Goal: Task Accomplishment & Management: Manage account settings

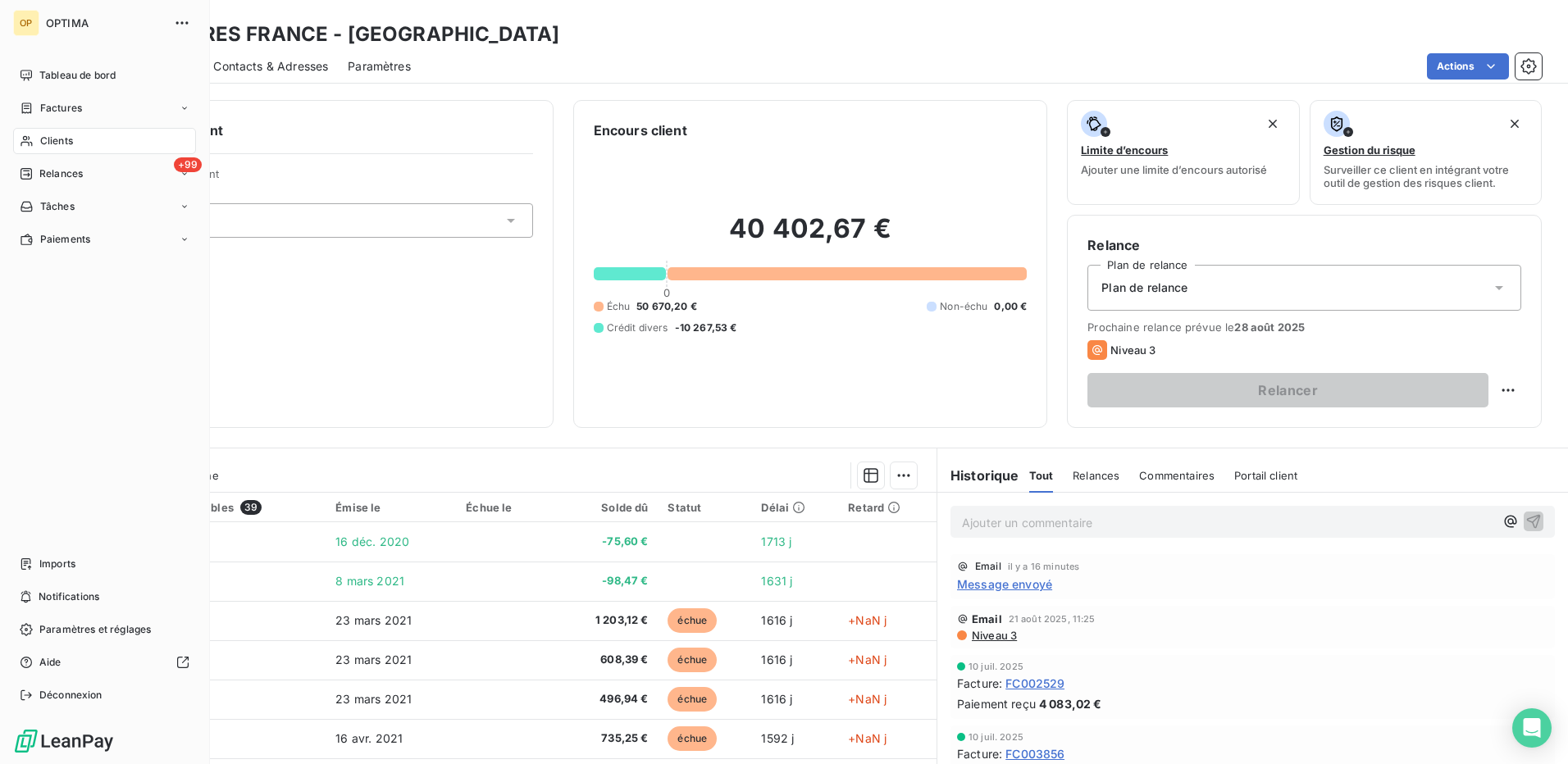
drag, startPoint x: 51, startPoint y: 143, endPoint x: 120, endPoint y: 144, distance: 69.0
click at [51, 143] on span "Clients" at bounding box center [56, 140] width 33 height 15
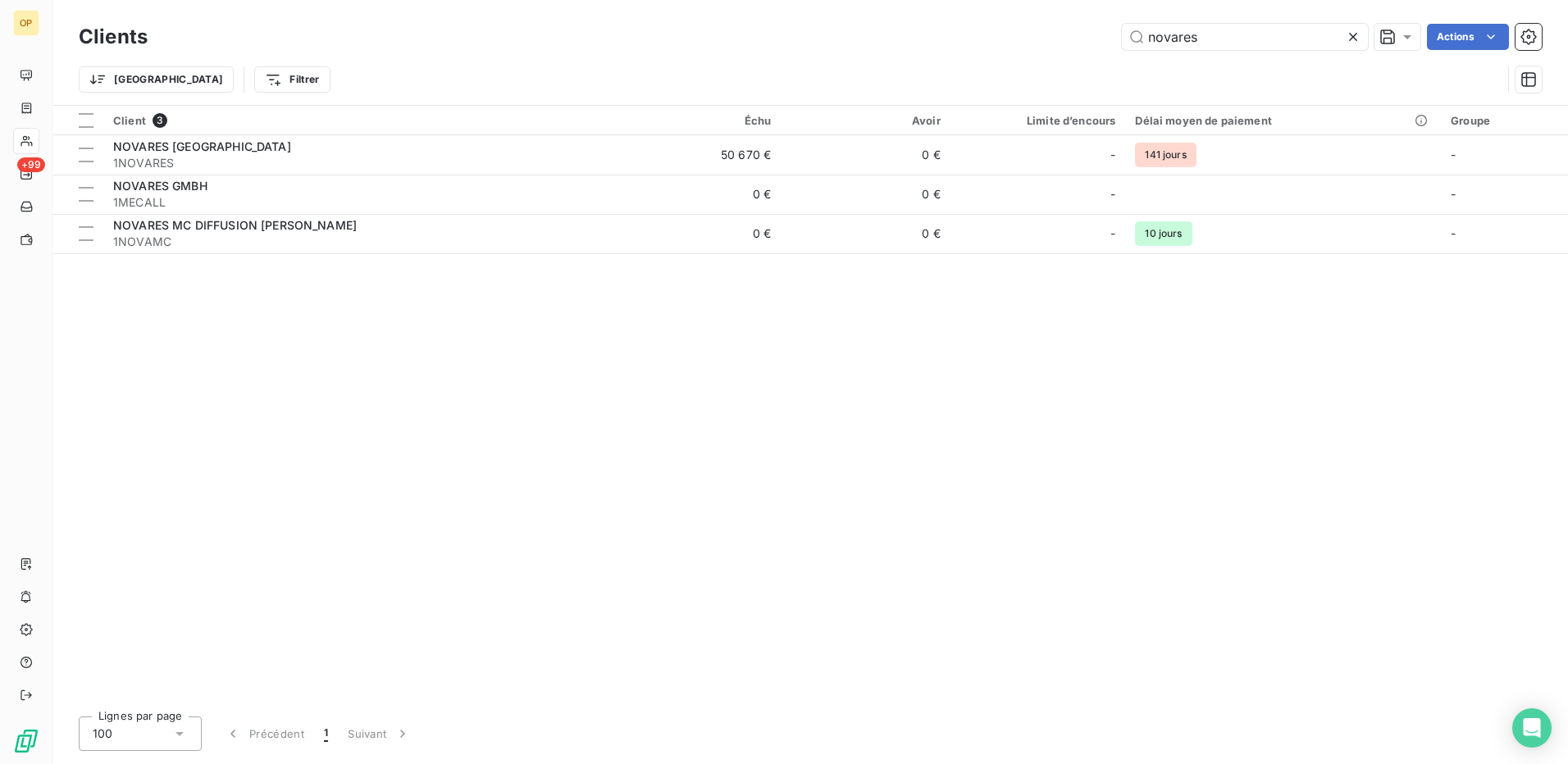
drag, startPoint x: 1209, startPoint y: 36, endPoint x: 1007, endPoint y: 71, distance: 205.0
click at [1007, 71] on div "Clients novares Actions Trier Filtrer" at bounding box center [810, 62] width 1463 height 85
click at [1234, 38] on input "novares" at bounding box center [1245, 36] width 246 height 26
drag, startPoint x: 1235, startPoint y: 37, endPoint x: 1105, endPoint y: 59, distance: 131.8
click at [1105, 59] on div "Clients novares Actions Trier Filtrer" at bounding box center [810, 62] width 1463 height 85
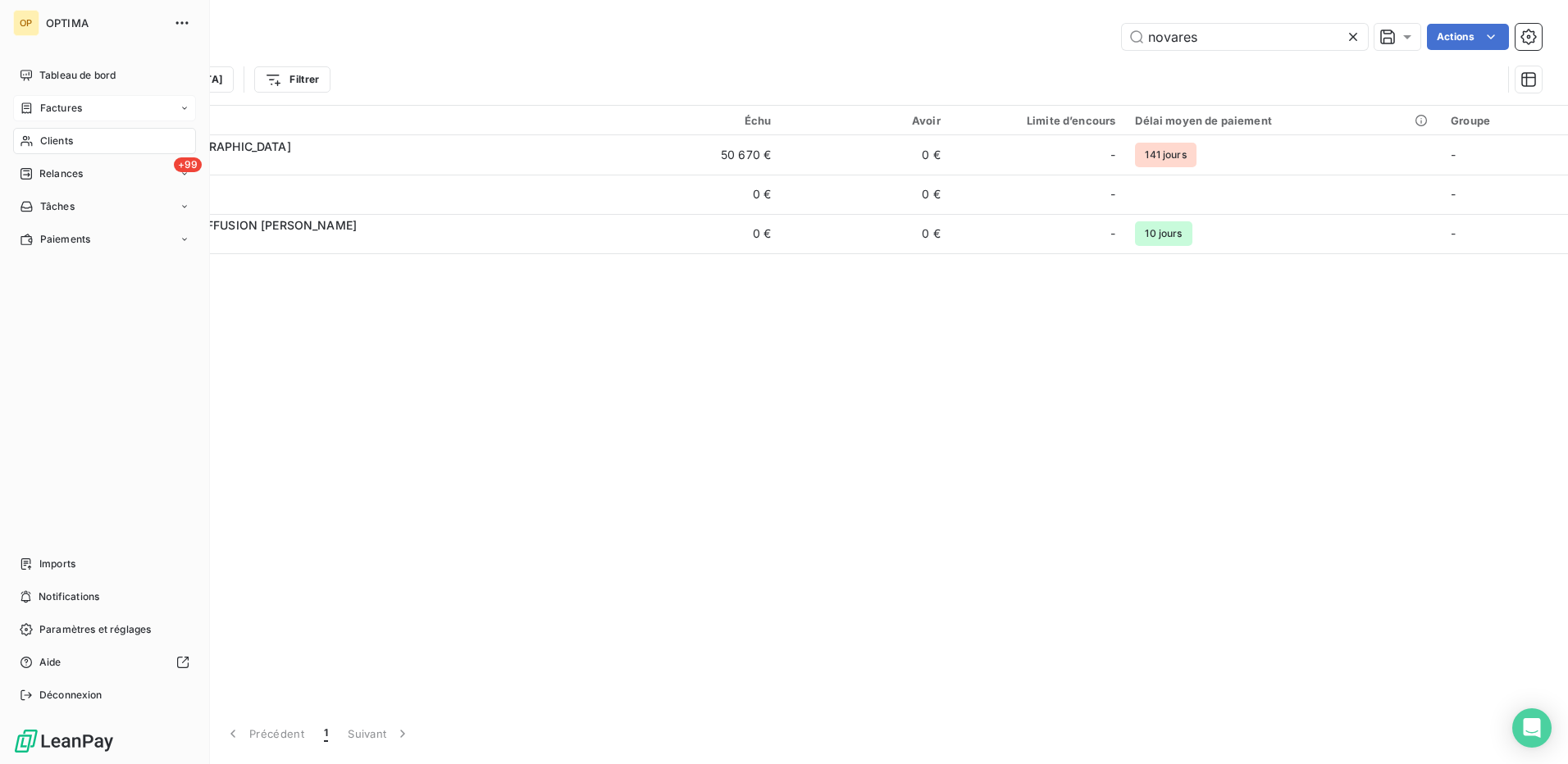
click at [23, 109] on icon at bounding box center [27, 107] width 14 height 13
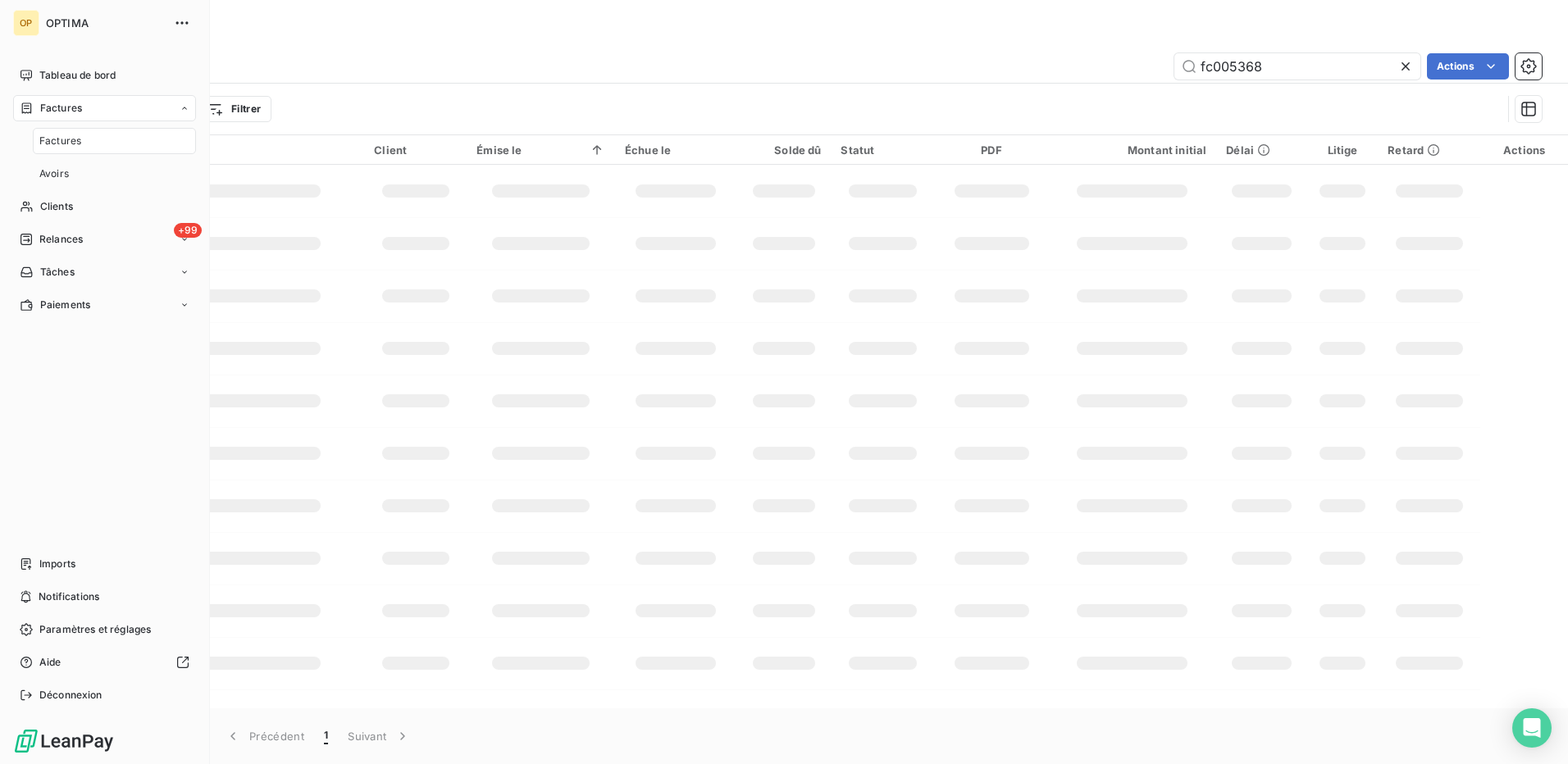
click at [69, 142] on span "Factures" at bounding box center [60, 140] width 42 height 15
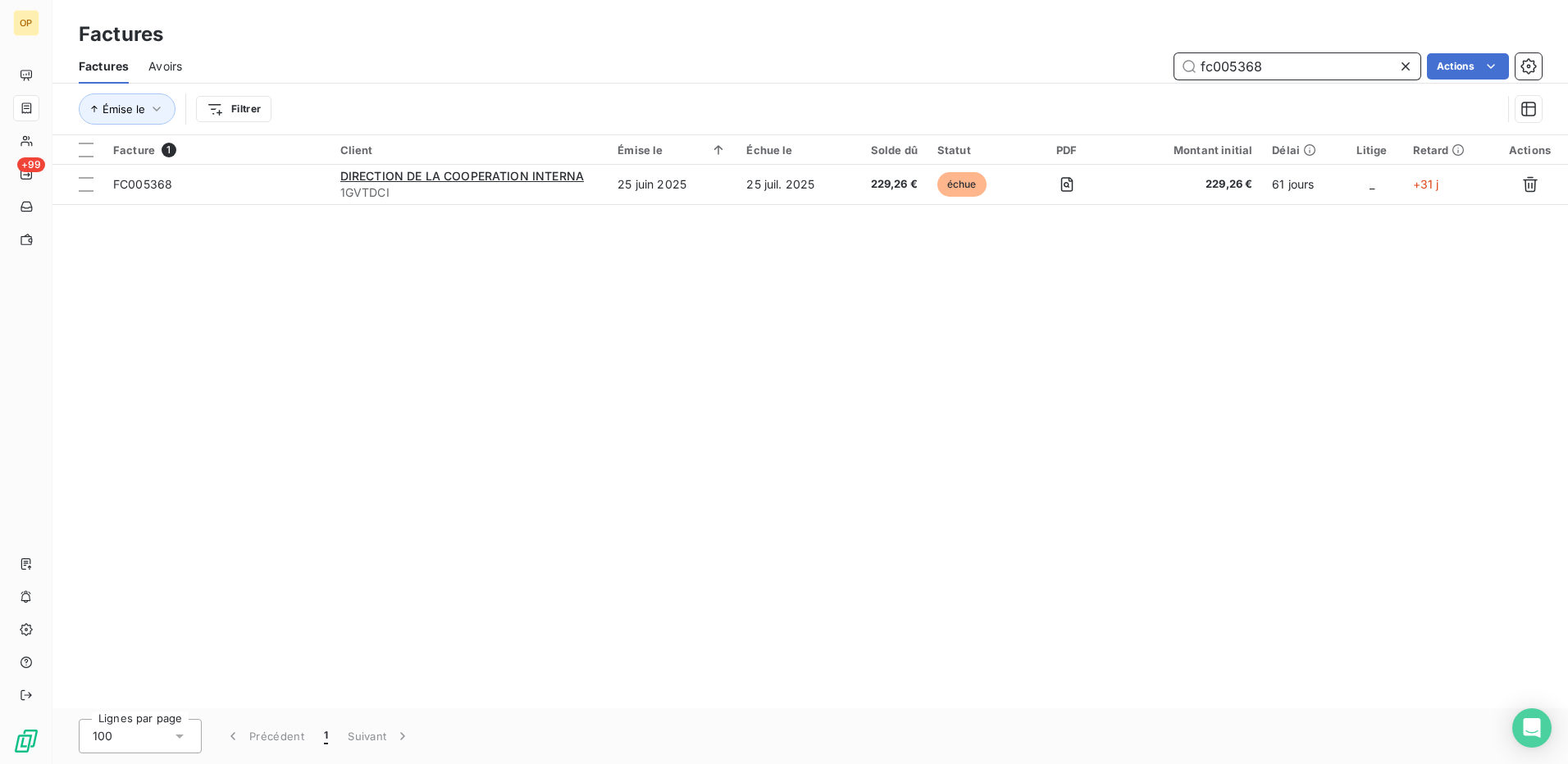
drag, startPoint x: 1293, startPoint y: 62, endPoint x: 1120, endPoint y: 82, distance: 174.2
click at [1120, 82] on div "Factures Avoirs fc005368 Actions" at bounding box center [810, 67] width 1515 height 35
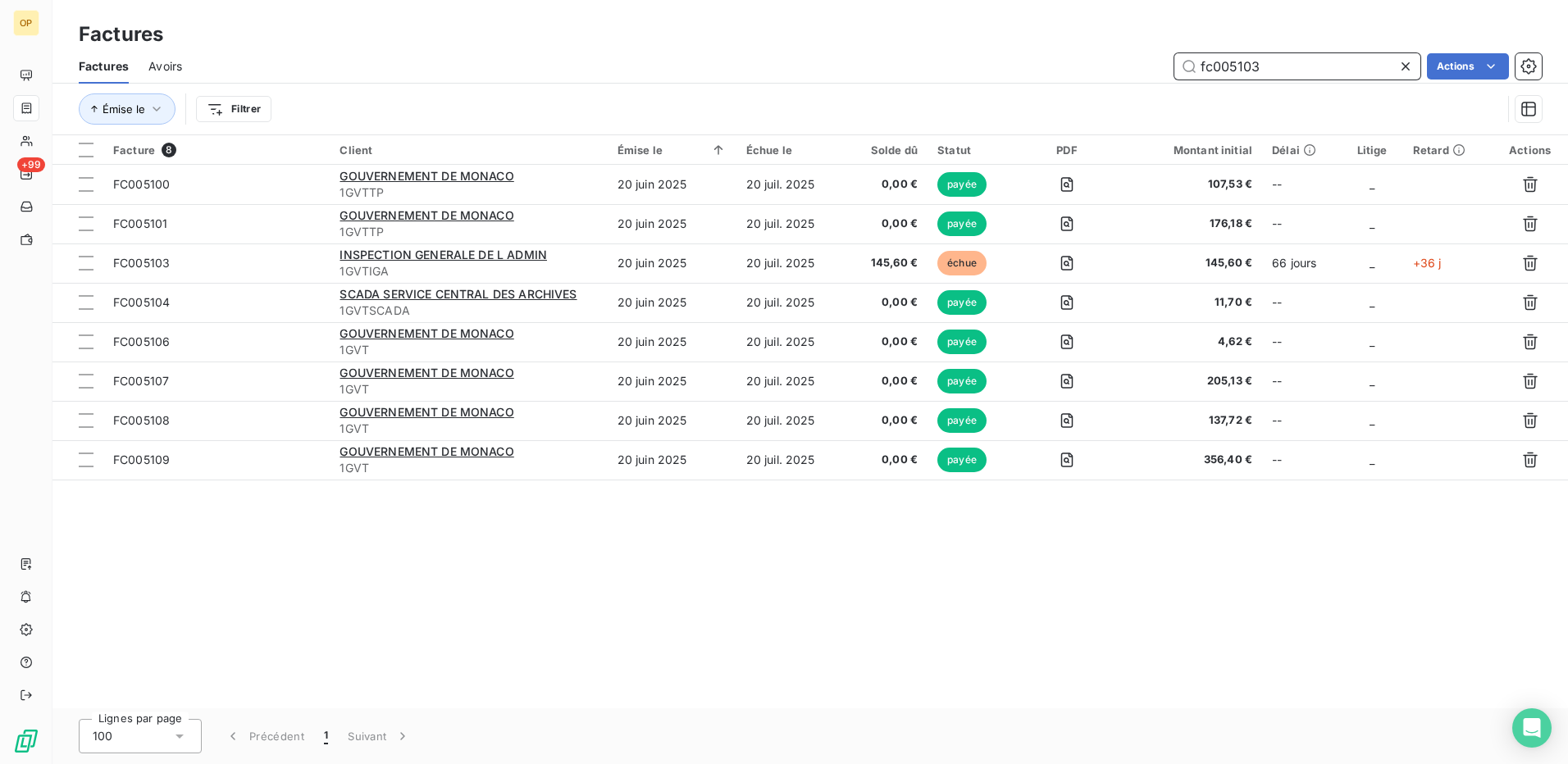
type input "fc005103"
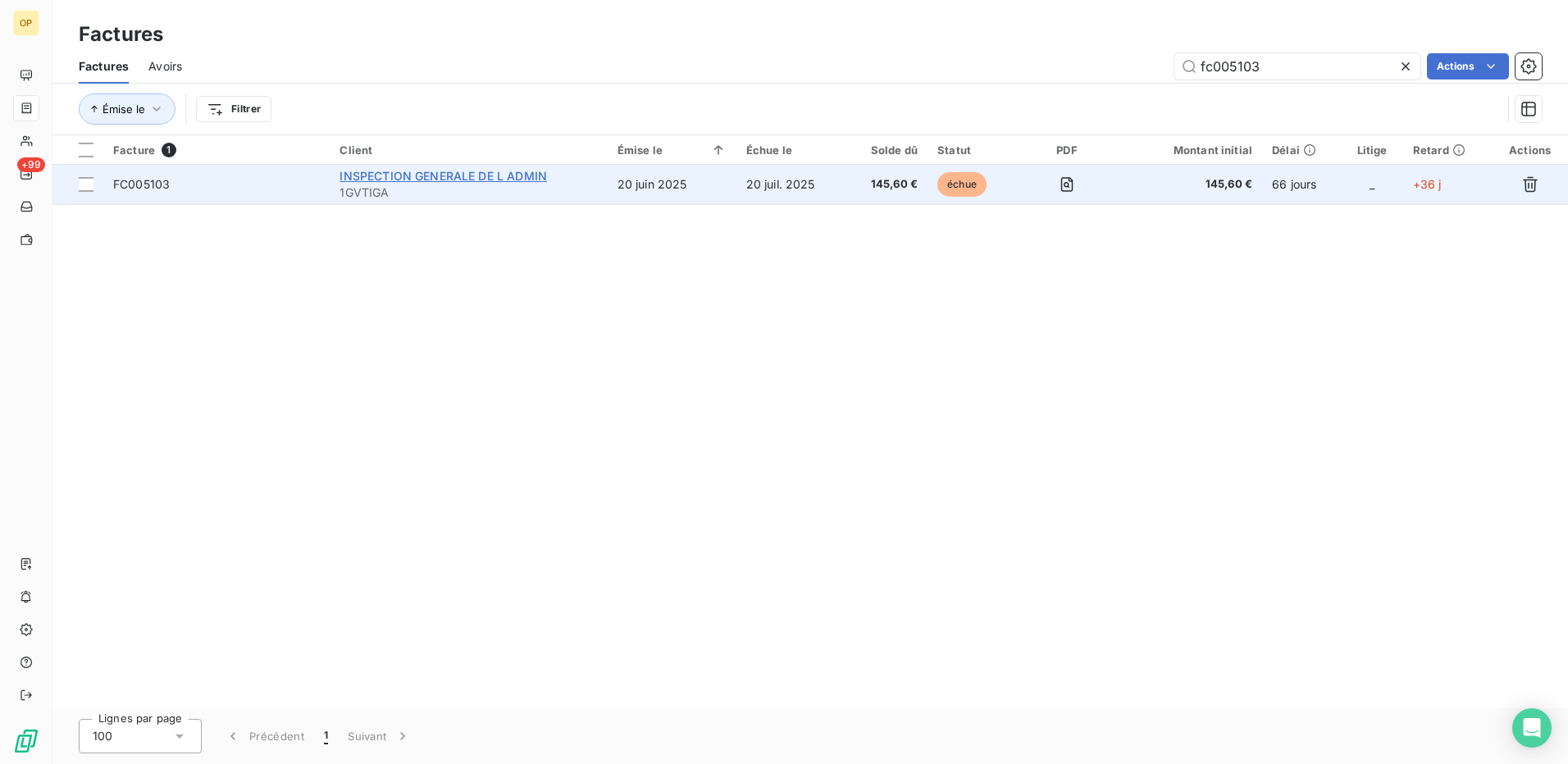
click at [470, 169] on span "INSPECTION GENERALE DE L ADMIN" at bounding box center [443, 176] width 207 height 14
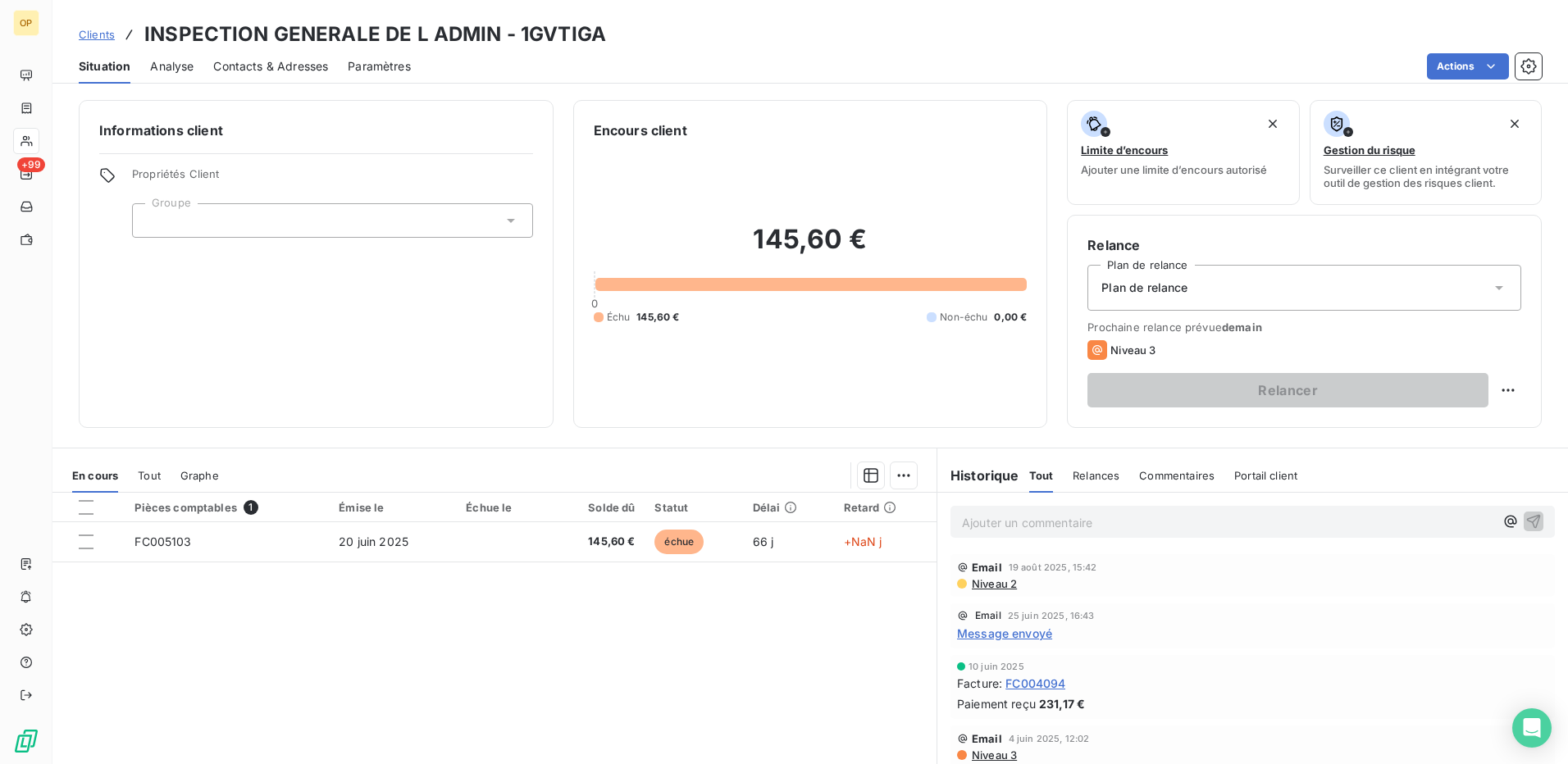
click at [256, 67] on span "Contacts & Adresses" at bounding box center [270, 66] width 115 height 16
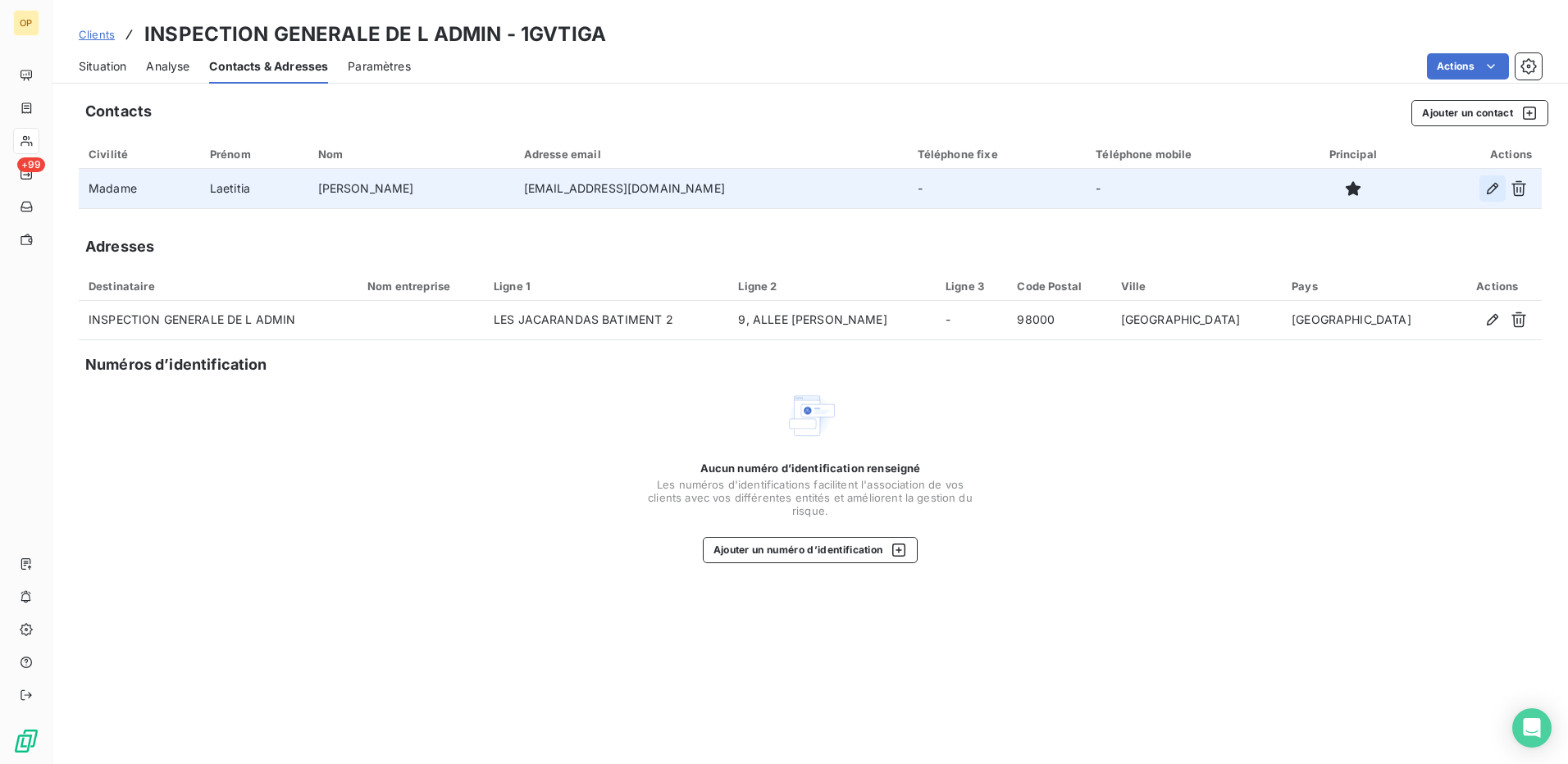
click at [1493, 189] on icon "button" at bounding box center [1492, 188] width 16 height 16
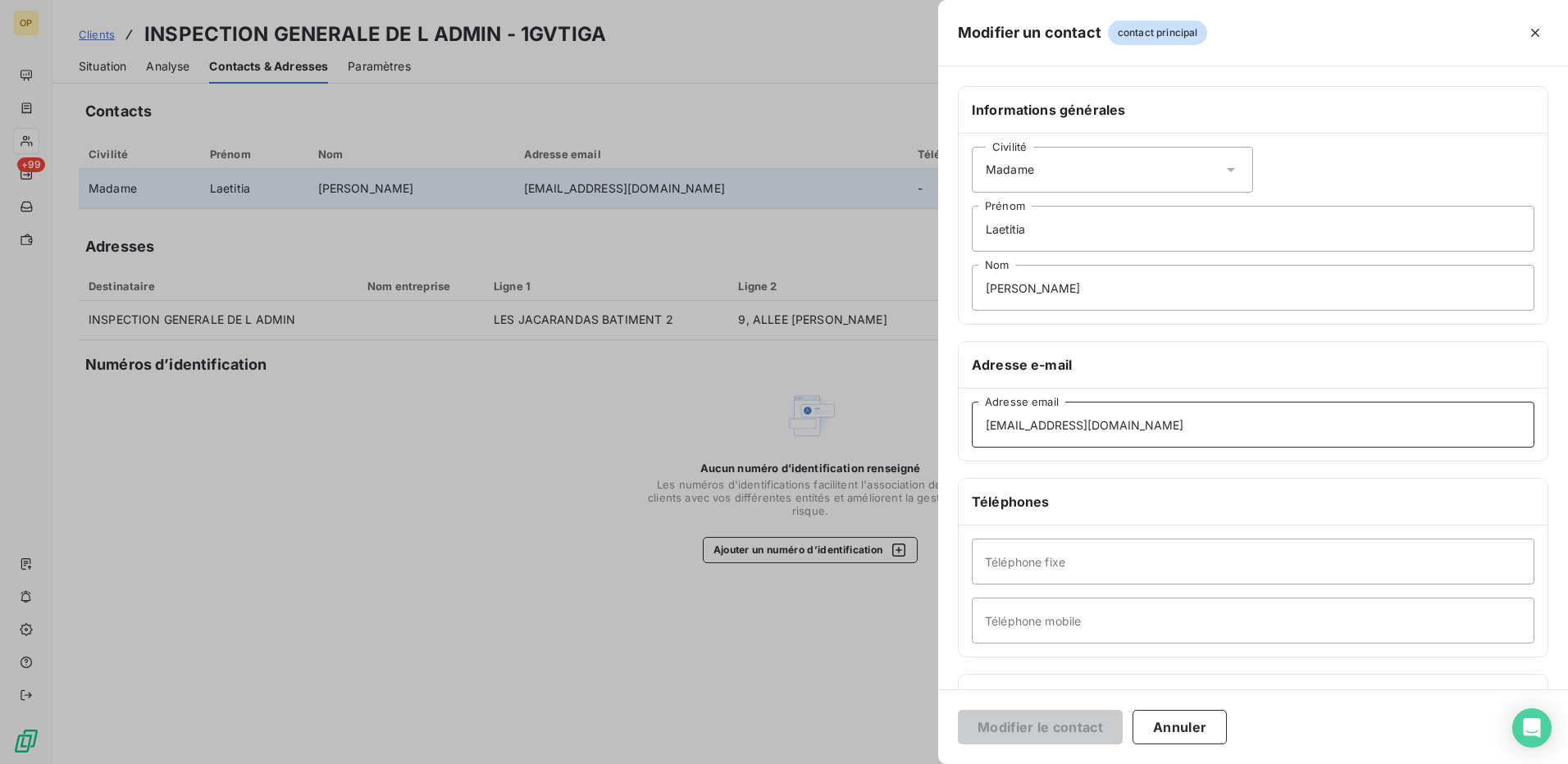
drag, startPoint x: 1103, startPoint y: 422, endPoint x: 887, endPoint y: 437, distance: 216.5
click at [887, 763] on div "Modifier un contact contact principal Informations générales Civilité Madame [P…" at bounding box center [784, 764] width 1568 height 0
click at [1098, 435] on input "[EMAIL_ADDRESS][DOMAIN_NAME]" at bounding box center [1253, 424] width 562 height 46
drag, startPoint x: 973, startPoint y: 432, endPoint x: 941, endPoint y: 436, distance: 32.2
click at [941, 436] on div "Informations générales Civilité Madame [PERSON_NAME] [PERSON_NAME] Nom Adresse …" at bounding box center [1253, 450] width 630 height 728
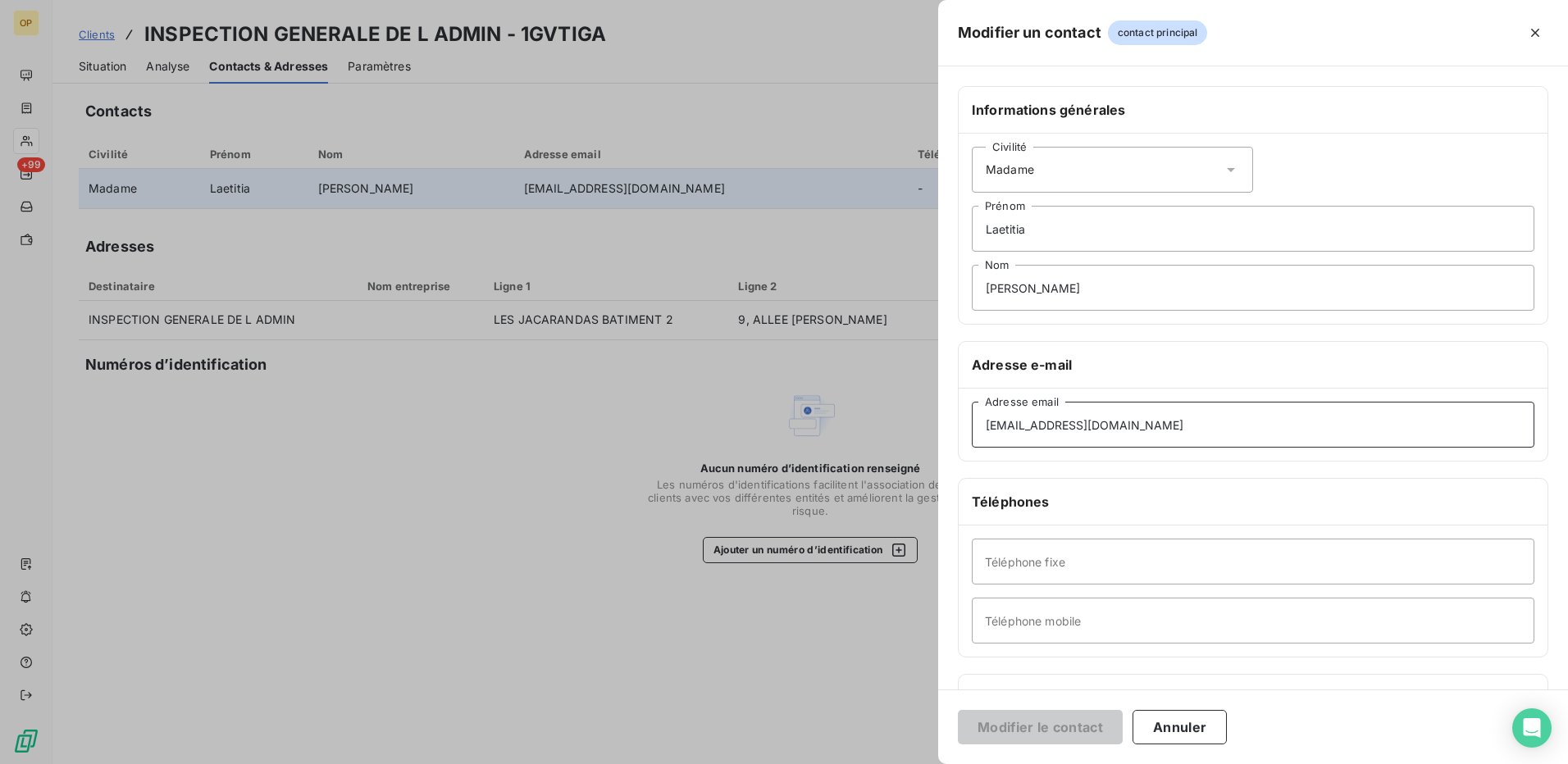
paste input "vflament"
type input "[EMAIL_ADDRESS][DOMAIN_NAME]"
drag, startPoint x: 1051, startPoint y: 232, endPoint x: 941, endPoint y: 230, distance: 110.0
click at [941, 230] on div "Informations générales Civilité Madame [PERSON_NAME] [PERSON_NAME] Nom Adresse …" at bounding box center [1253, 450] width 630 height 728
type input "[PERSON_NAME]"
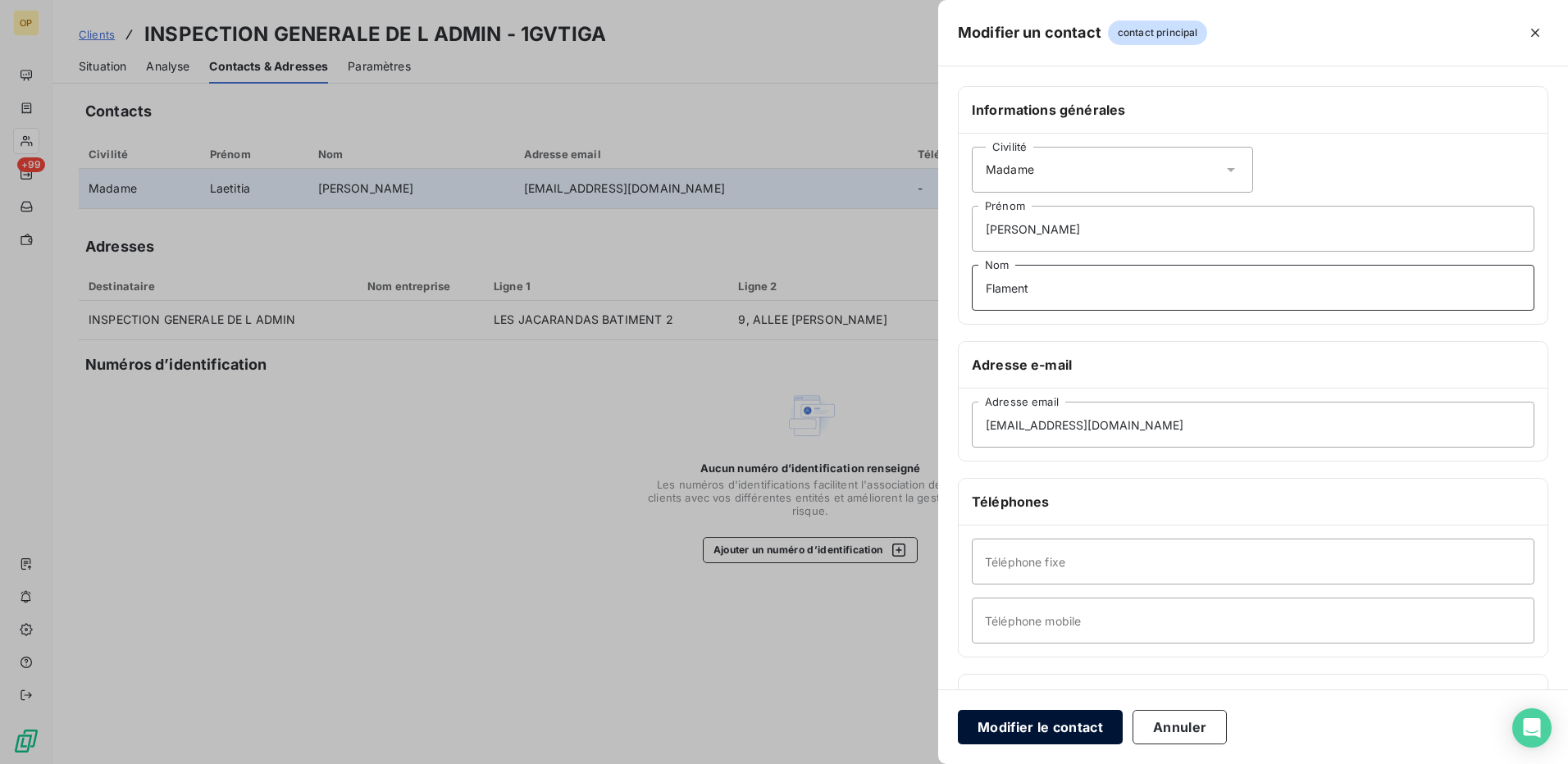
type input "Flament"
click at [1012, 726] on button "Modifier le contact" at bounding box center [1040, 728] width 165 height 35
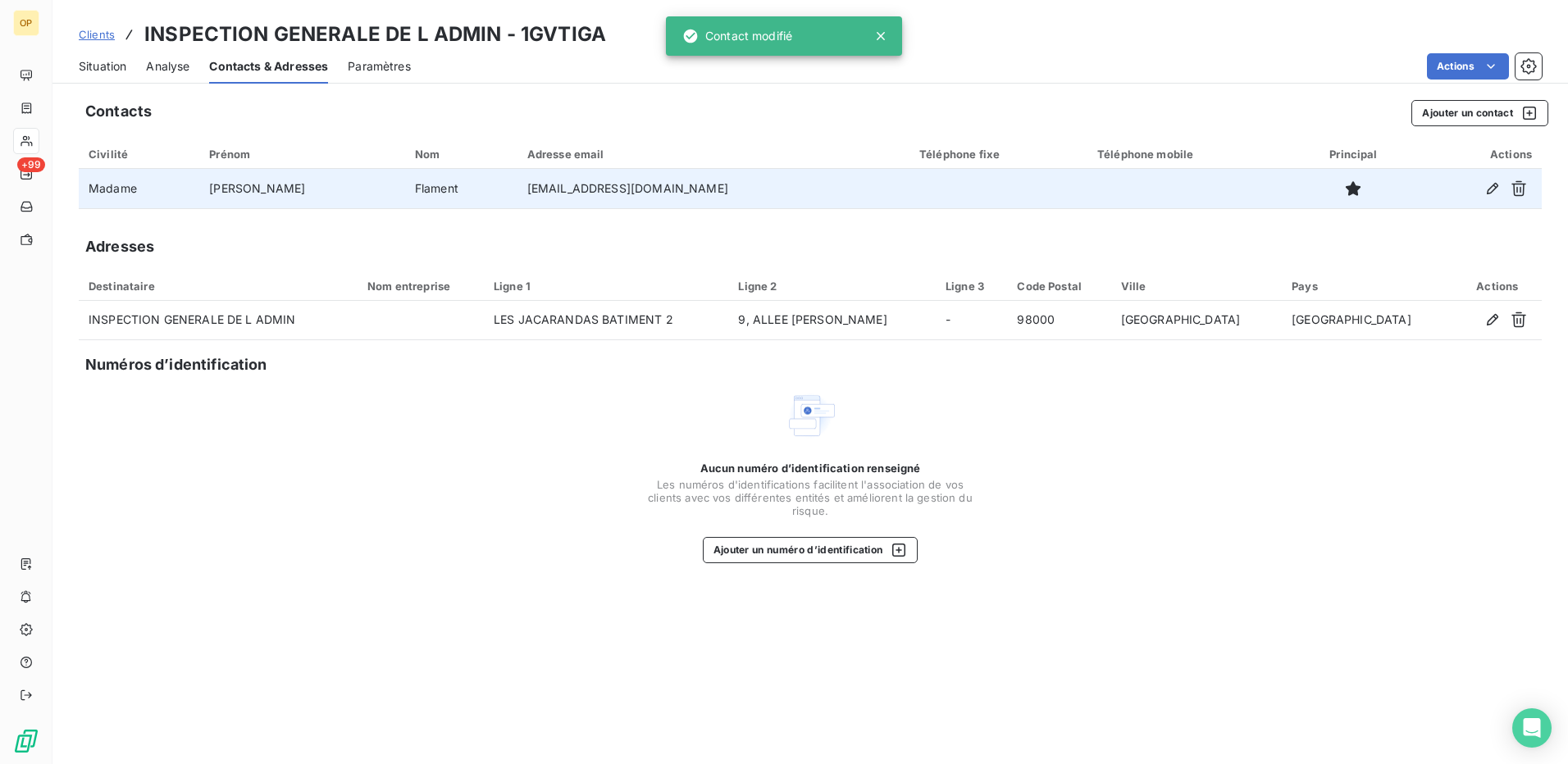
click at [120, 64] on span "Situation" at bounding box center [102, 66] width 48 height 16
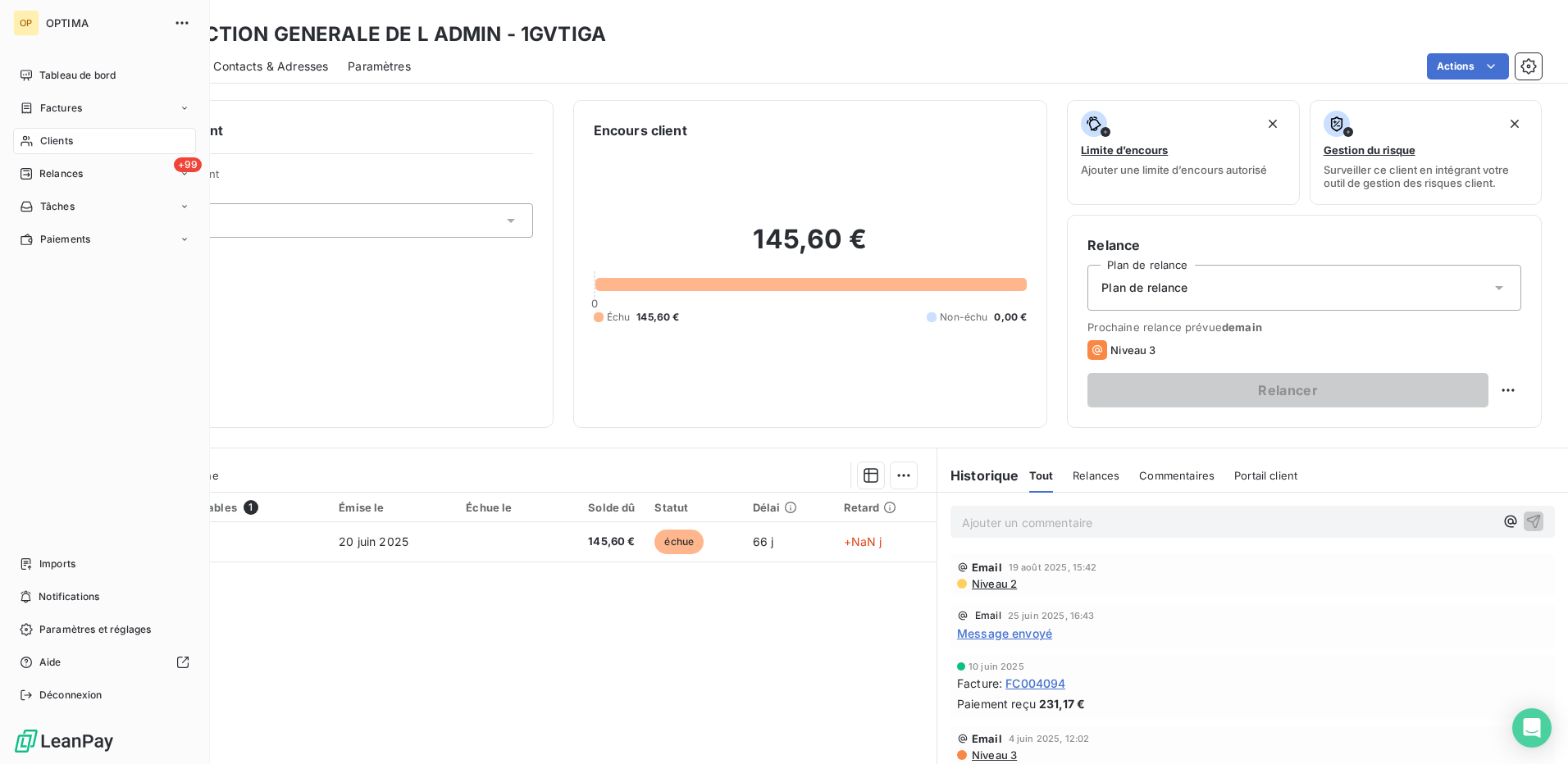
click at [72, 140] on span "Clients" at bounding box center [56, 140] width 33 height 15
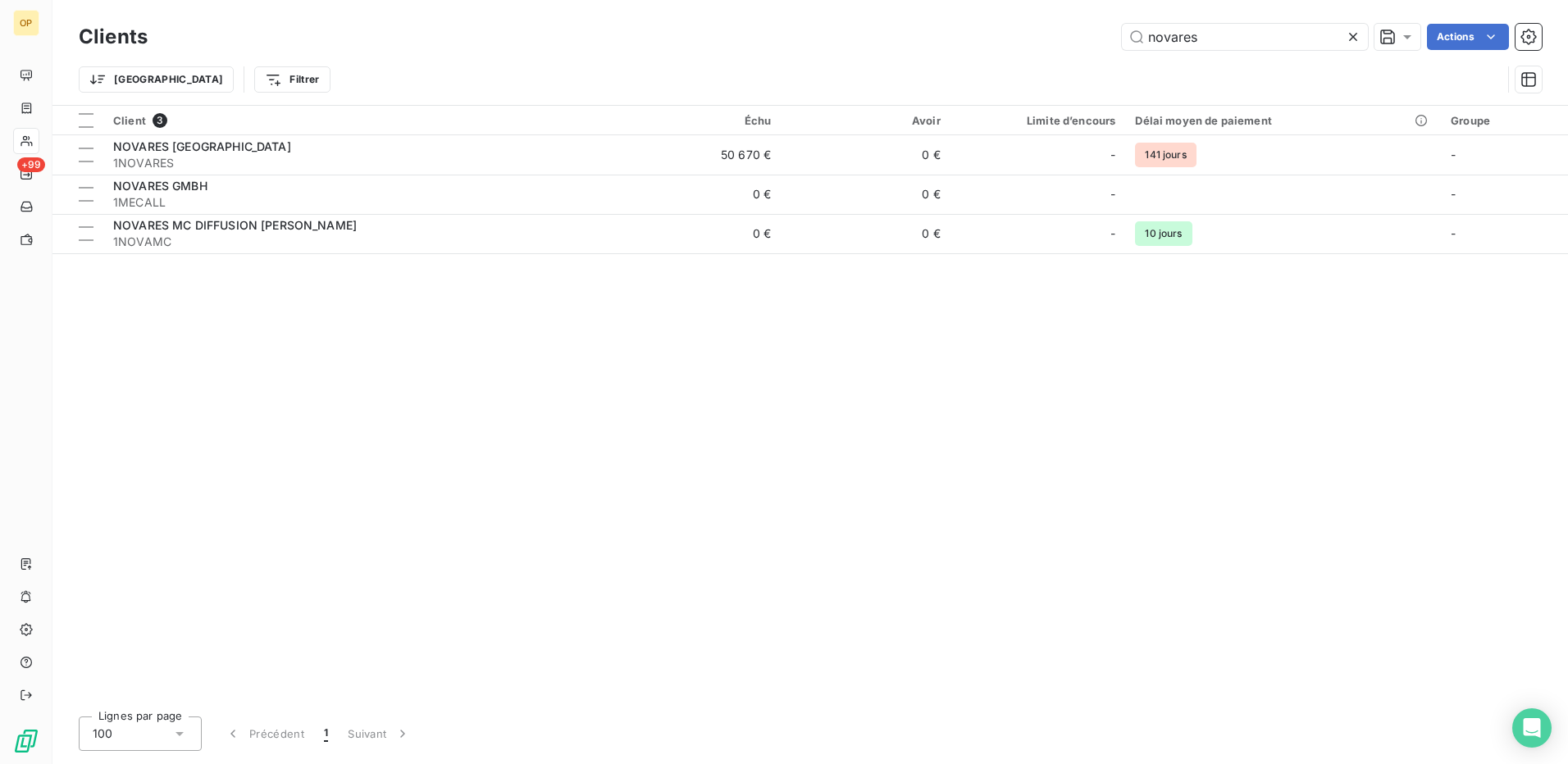
drag, startPoint x: 1250, startPoint y: 39, endPoint x: 1034, endPoint y: 37, distance: 216.0
click at [1034, 37] on div "novares Actions" at bounding box center [854, 36] width 1374 height 26
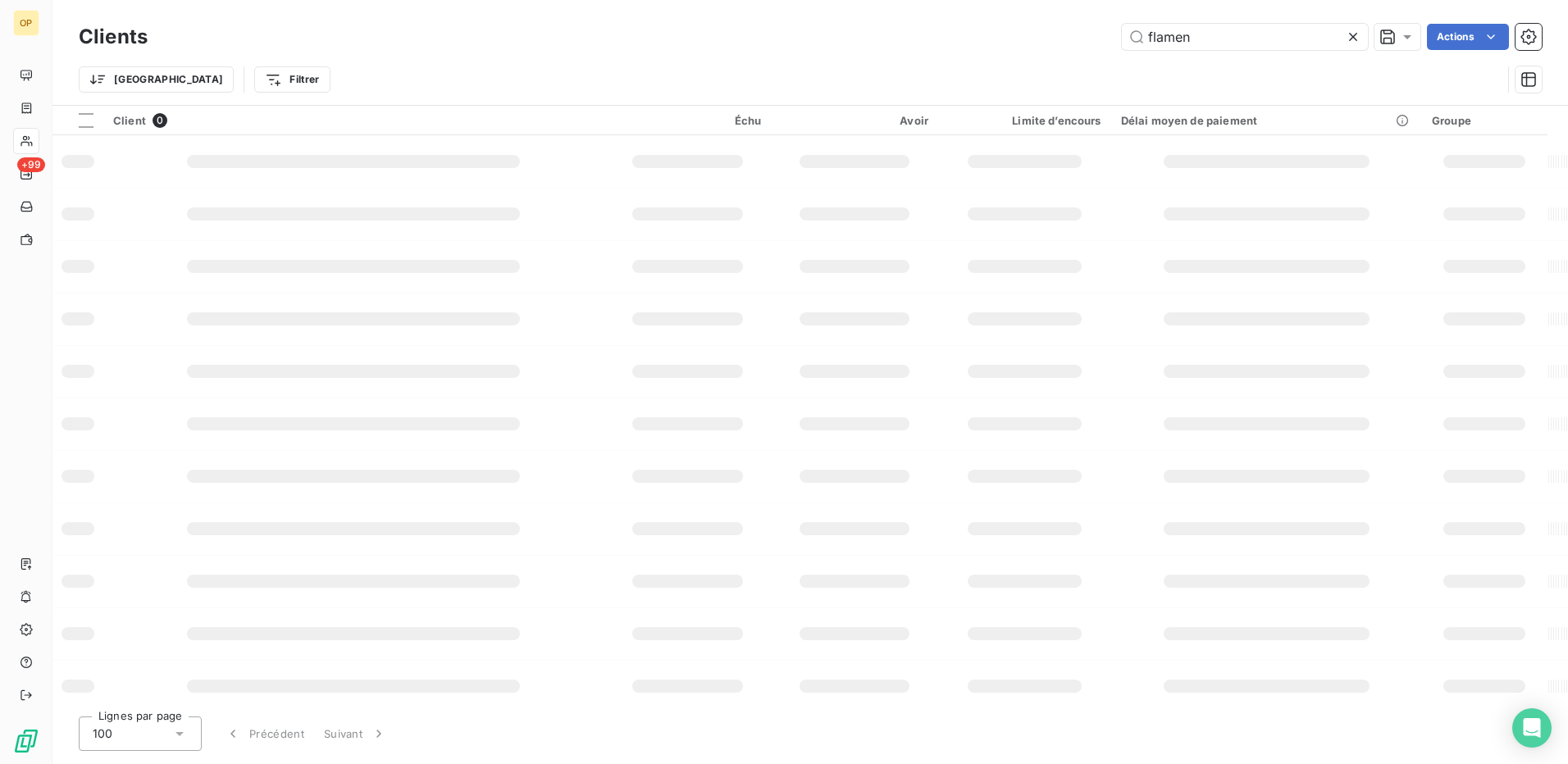
type input "flament"
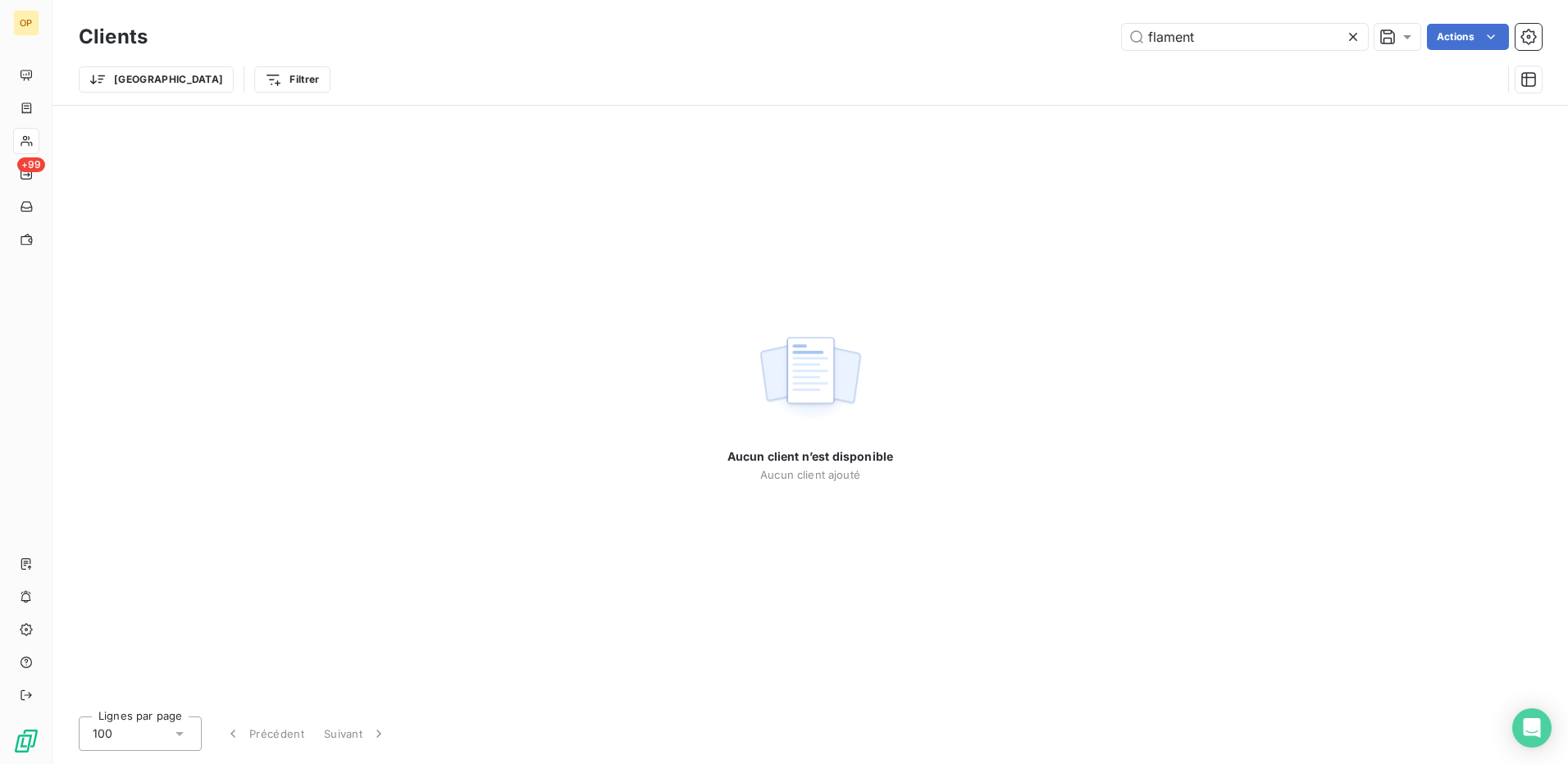
drag, startPoint x: 1254, startPoint y: 36, endPoint x: 871, endPoint y: 67, distance: 384.3
click at [871, 67] on div "Clients flament Actions Trier Filtrer" at bounding box center [810, 62] width 1463 height 85
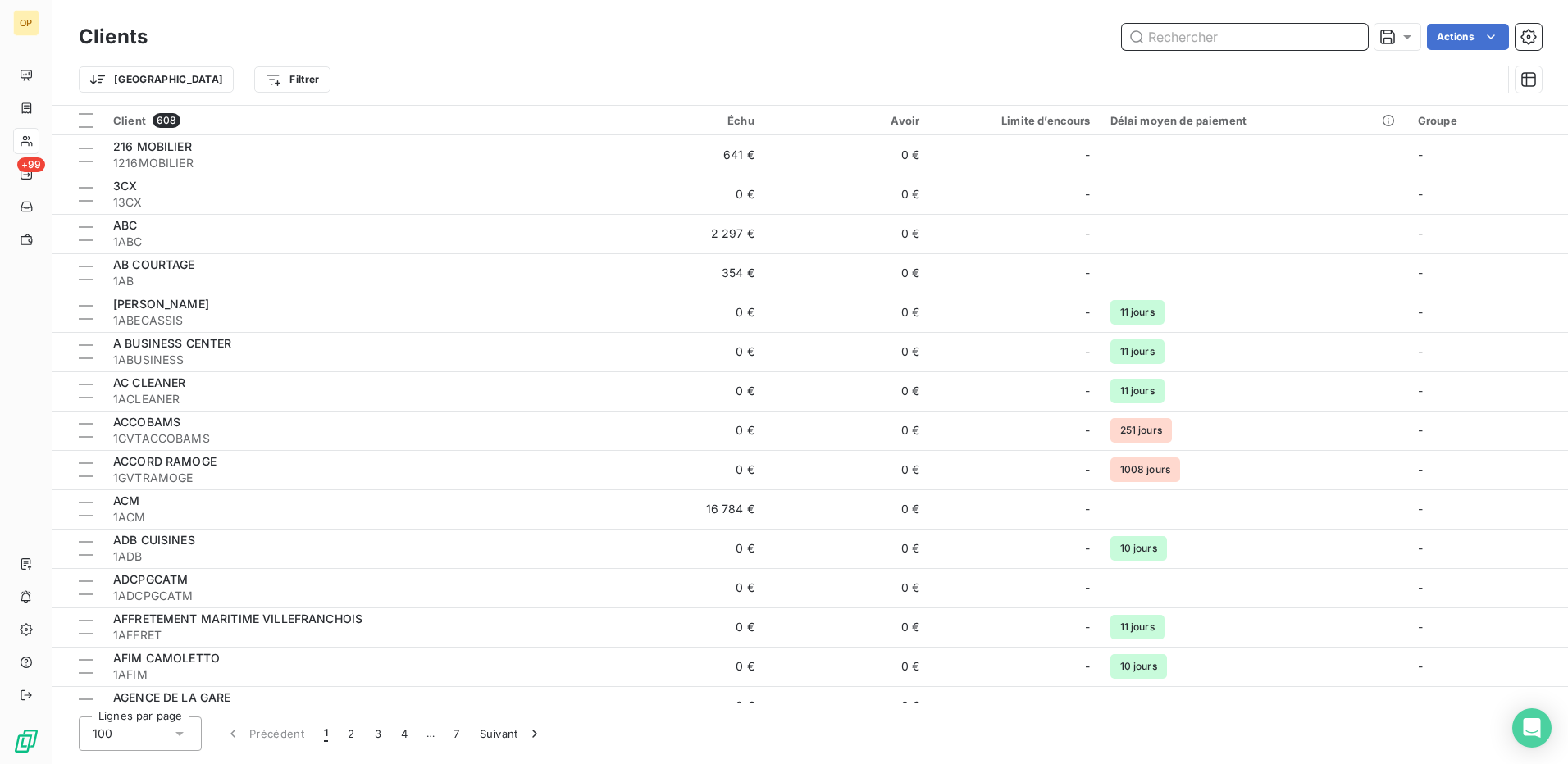
click at [1214, 41] on input "text" at bounding box center [1245, 36] width 246 height 26
paste input "INSPECTION GENERALE DE L ADMINISTRATION"
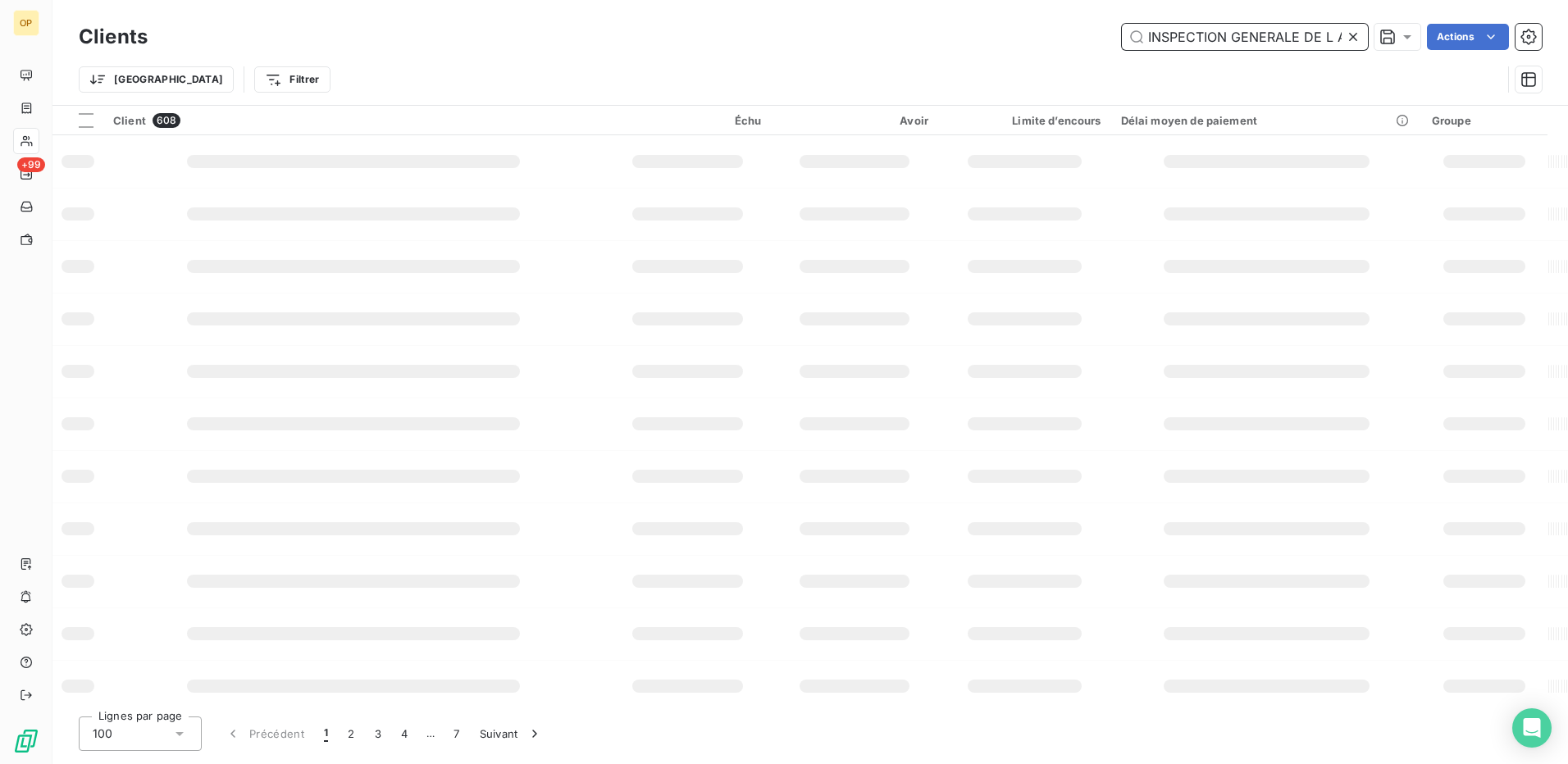
scroll to position [0, 106]
type input "INSPECTION GENERALE DE L ADMINISTRATION"
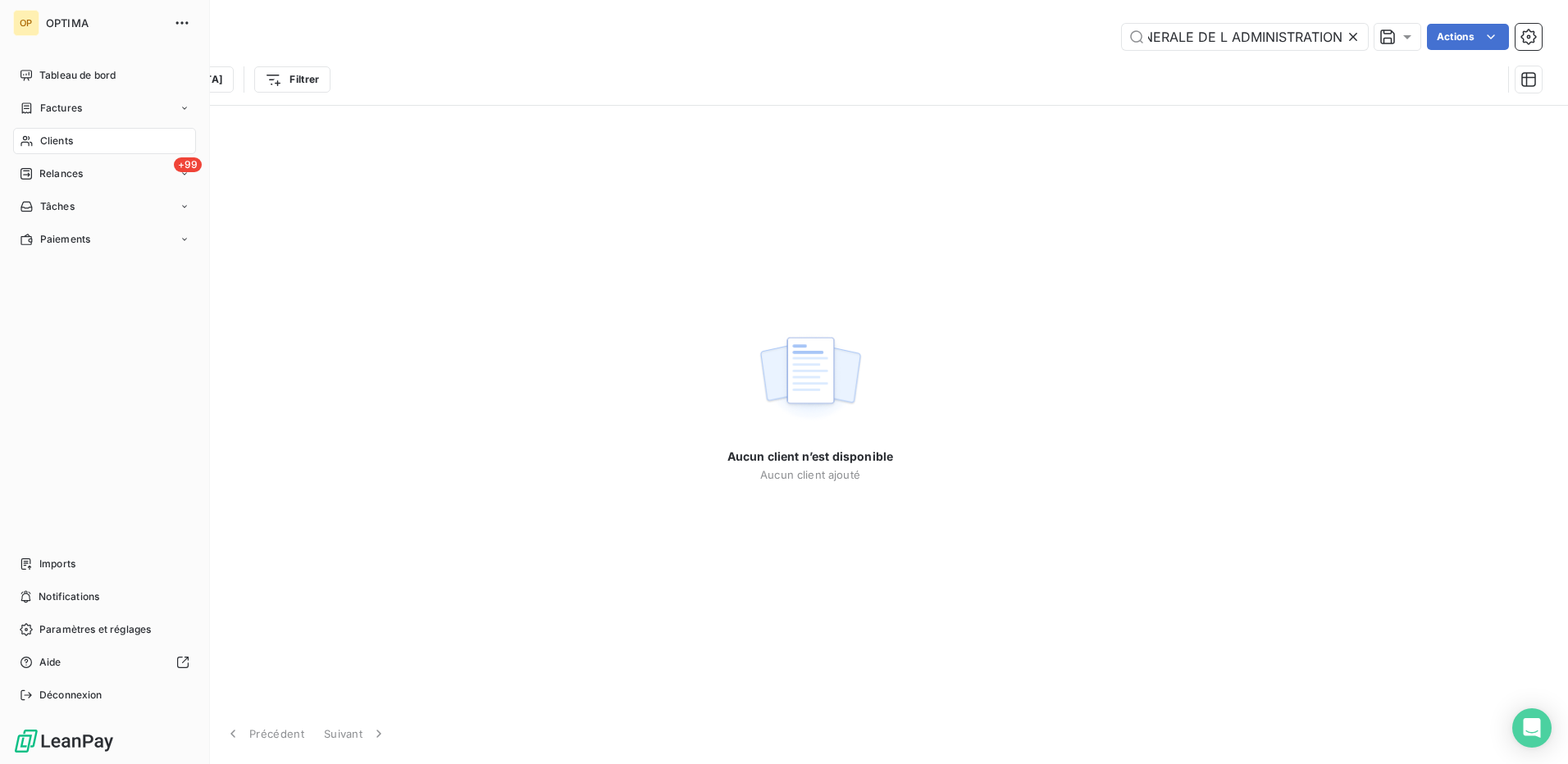
scroll to position [0, 0]
click at [92, 145] on div "Clients" at bounding box center [104, 141] width 183 height 26
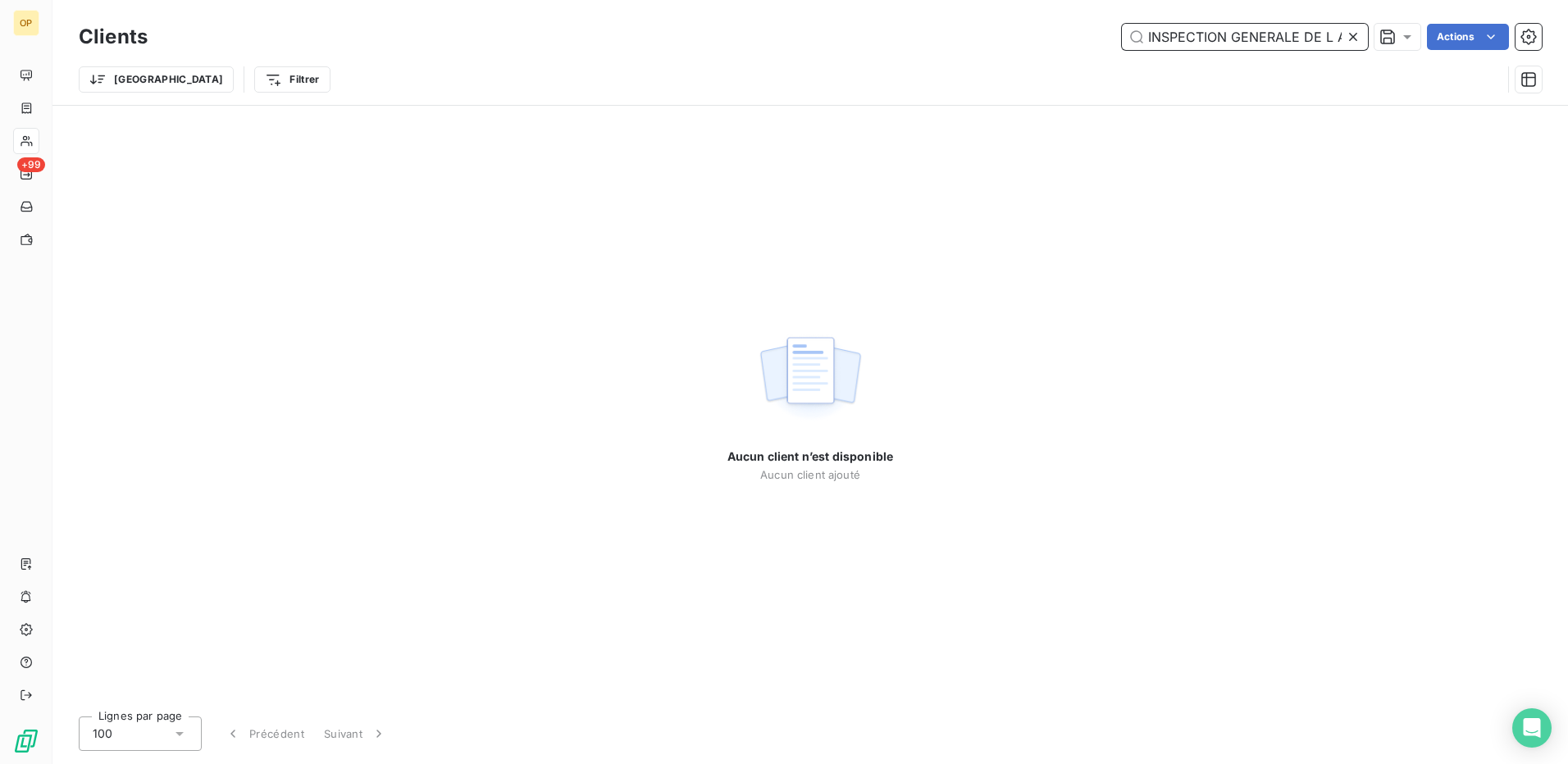
click at [1243, 30] on input "INSPECTION GENERALE DE L ADMINISTRATION" at bounding box center [1245, 36] width 246 height 26
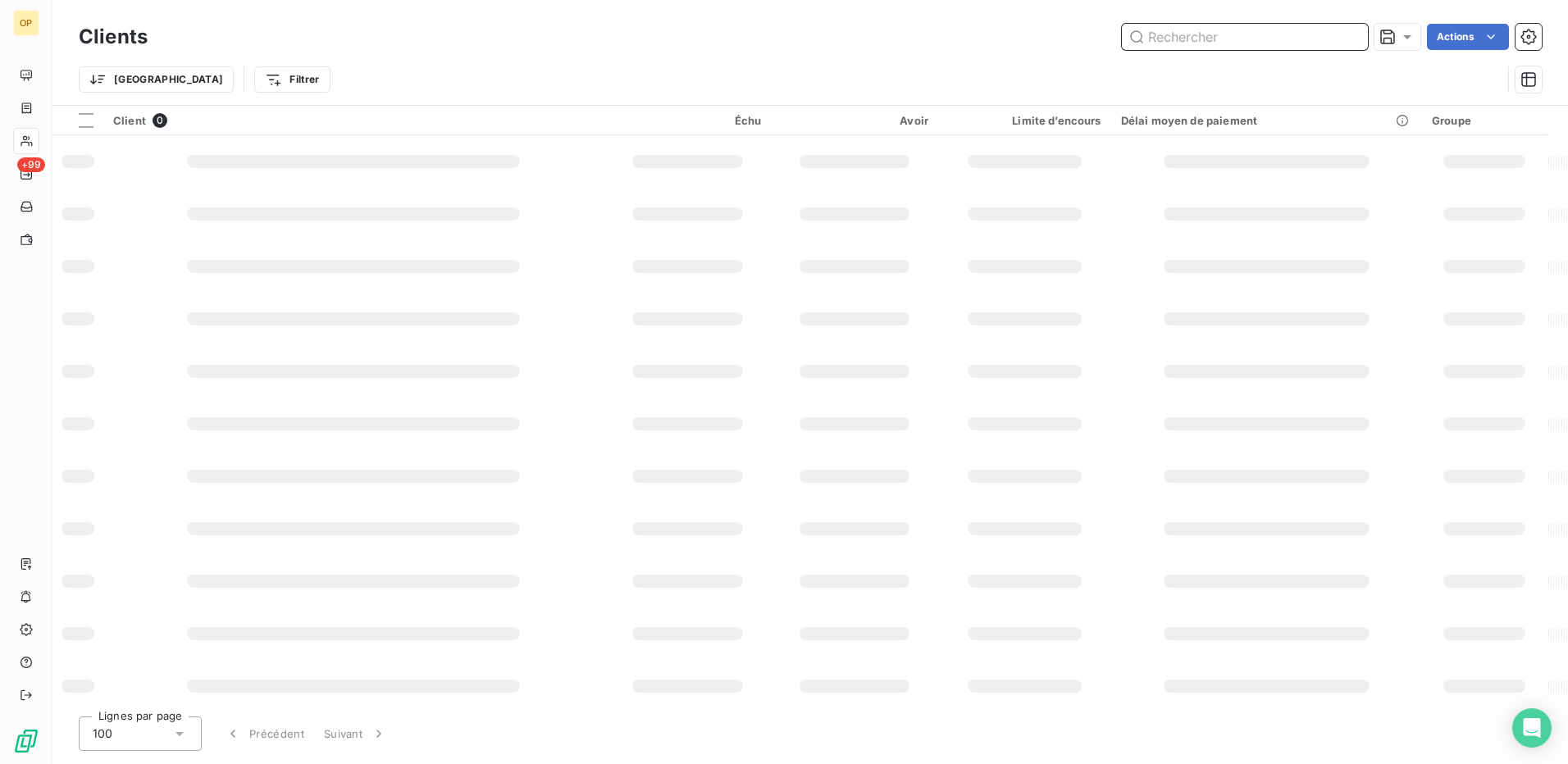
paste input "INSPECTION GENERALE DE L ADMINISTRATION"
type input "INSPECTION GENERALE DE L ADMINISTRATION"
type input "inspection"
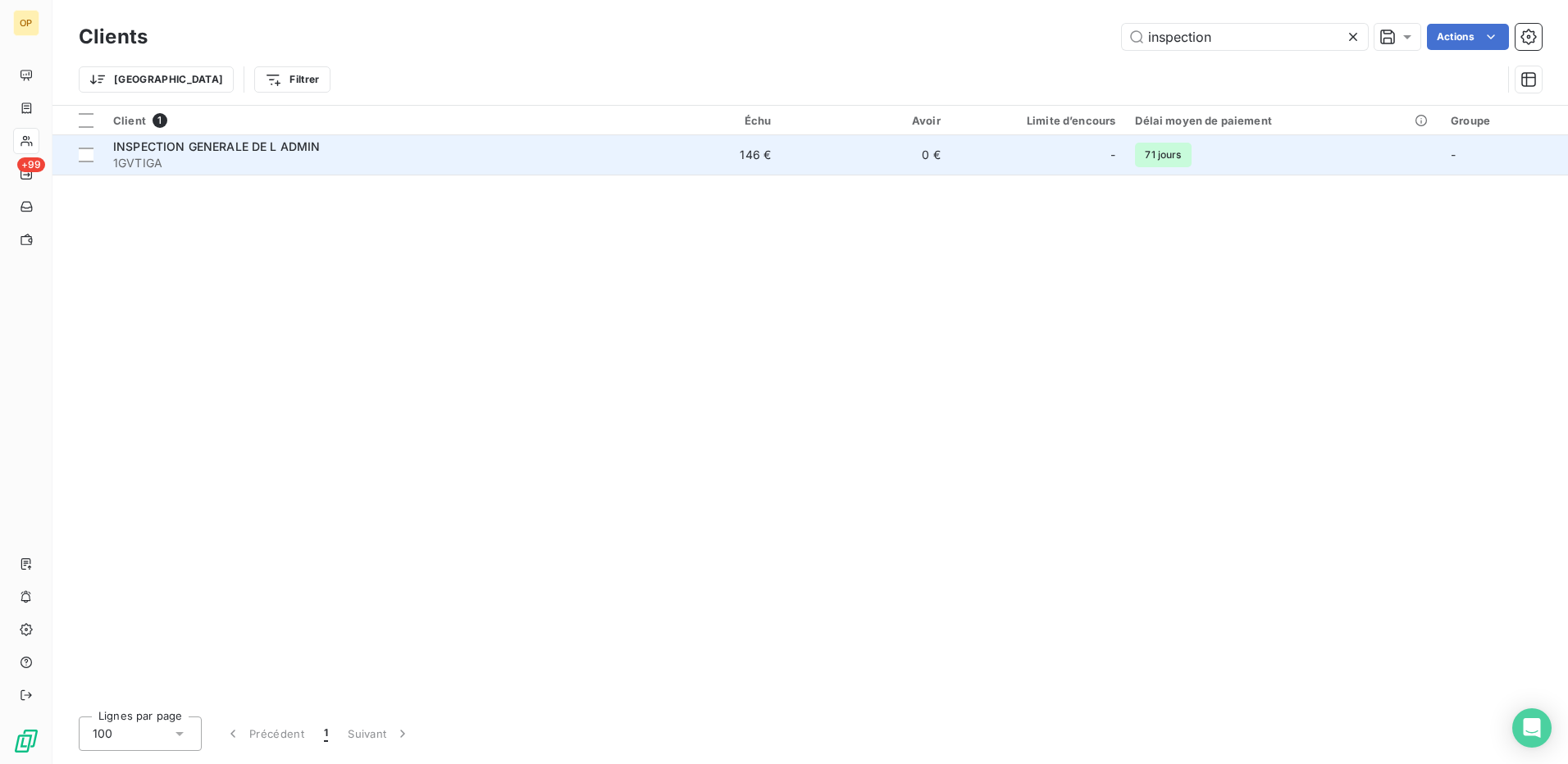
click at [424, 169] on span "1GVTIGA" at bounding box center [358, 163] width 489 height 16
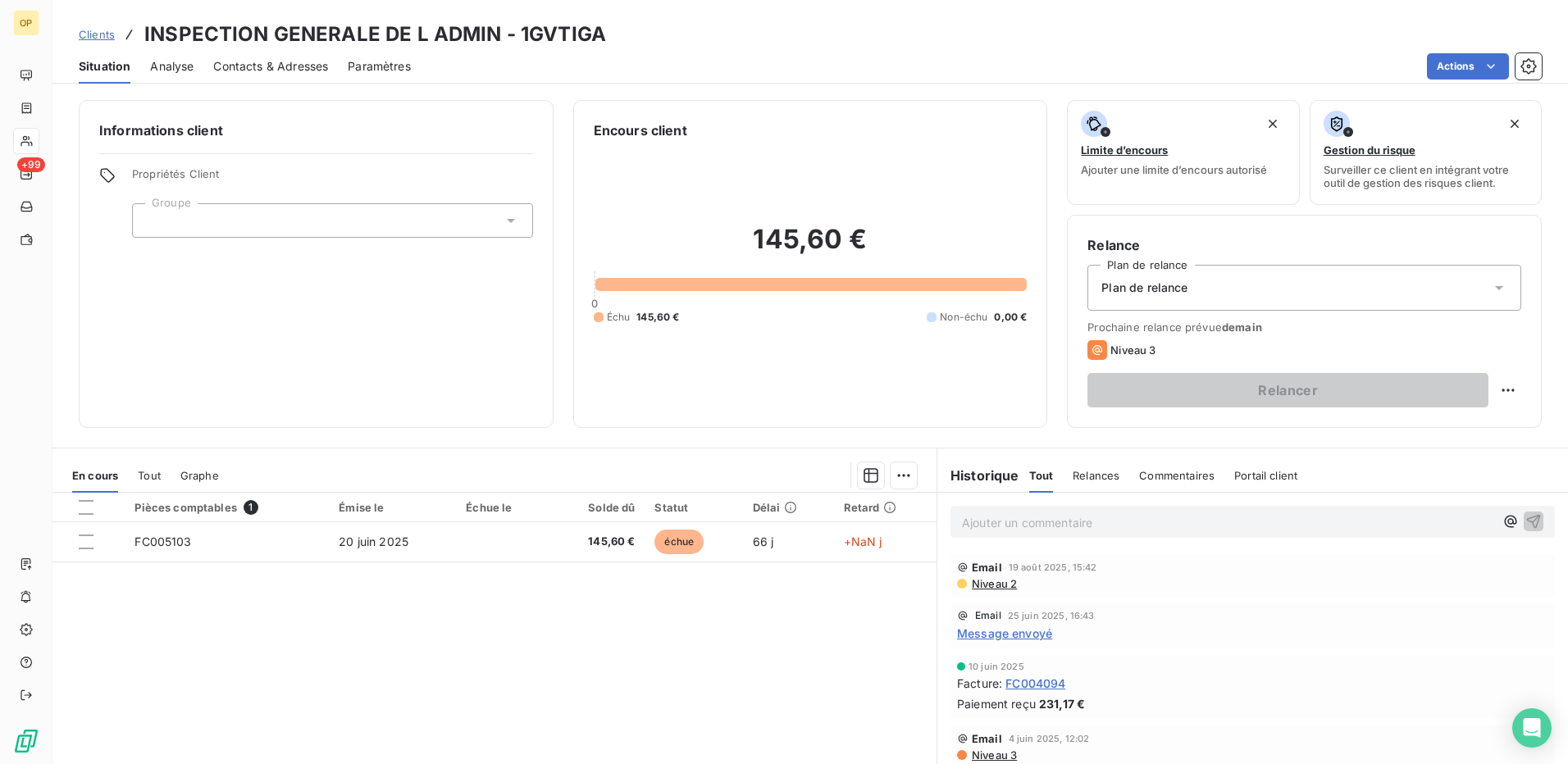
click at [280, 63] on span "Contacts & Adresses" at bounding box center [270, 66] width 115 height 16
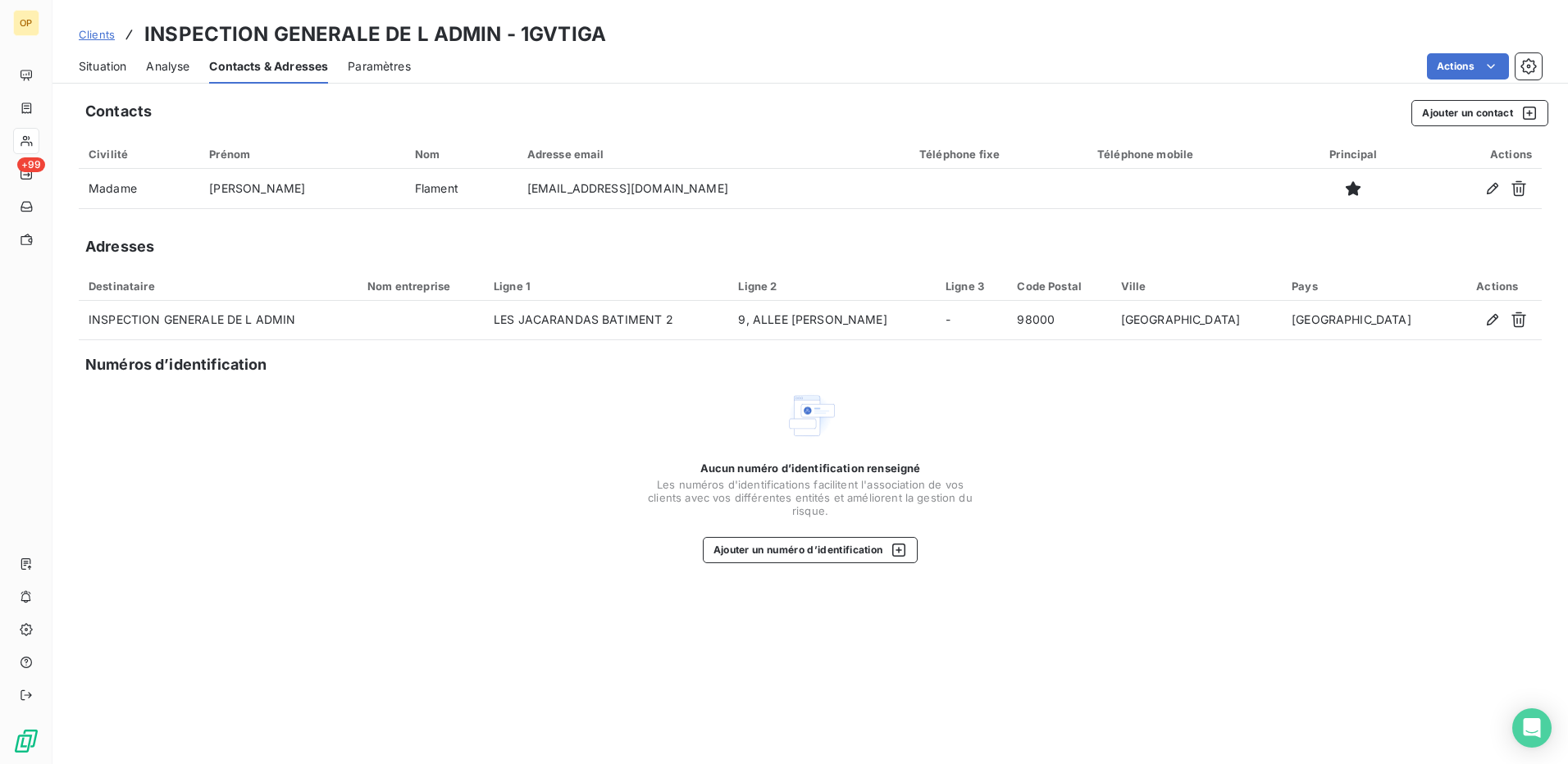
click at [120, 56] on div "Situation" at bounding box center [102, 67] width 48 height 35
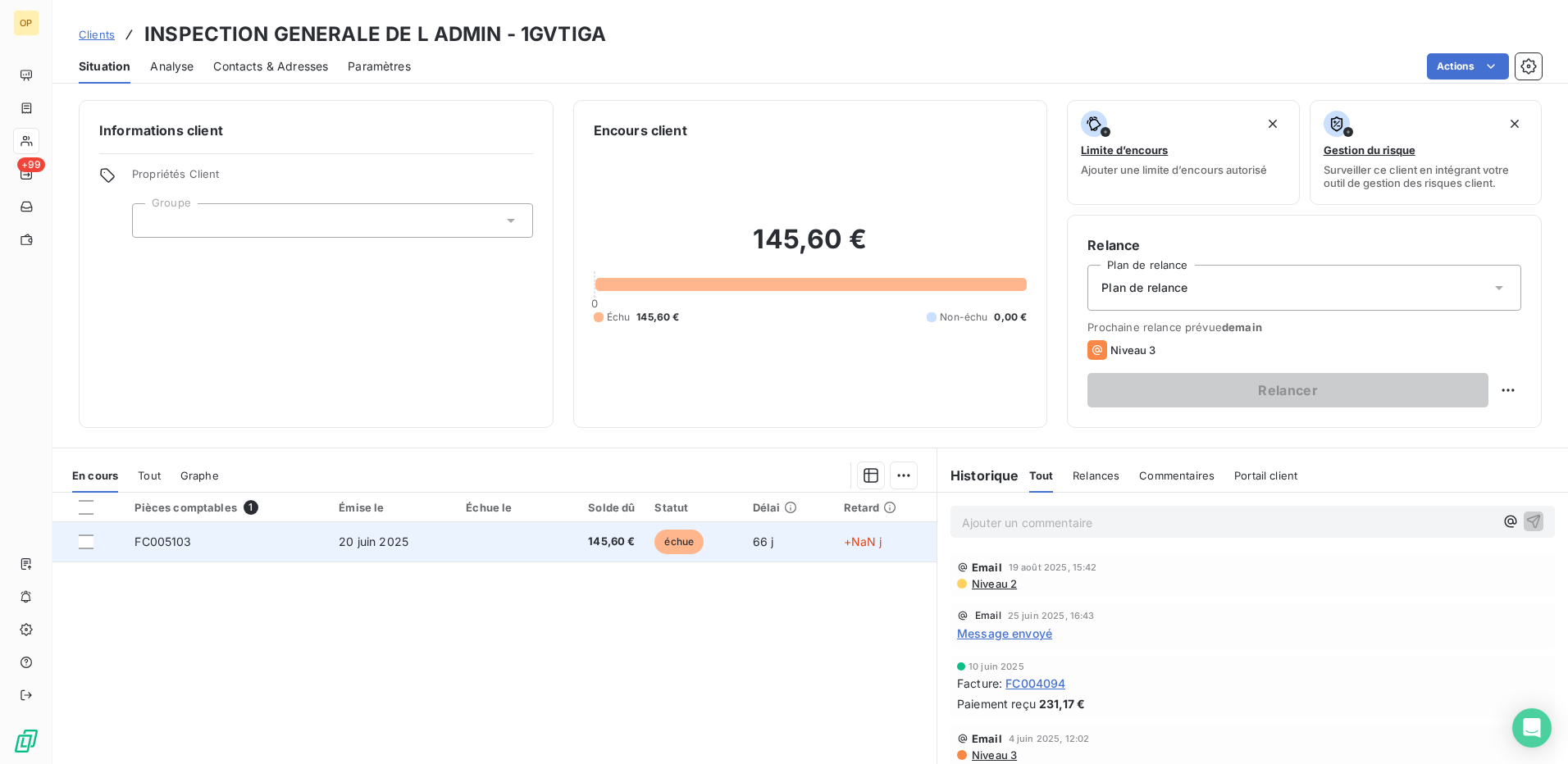
click at [348, 540] on span "20 juin 2025" at bounding box center [373, 541] width 69 height 14
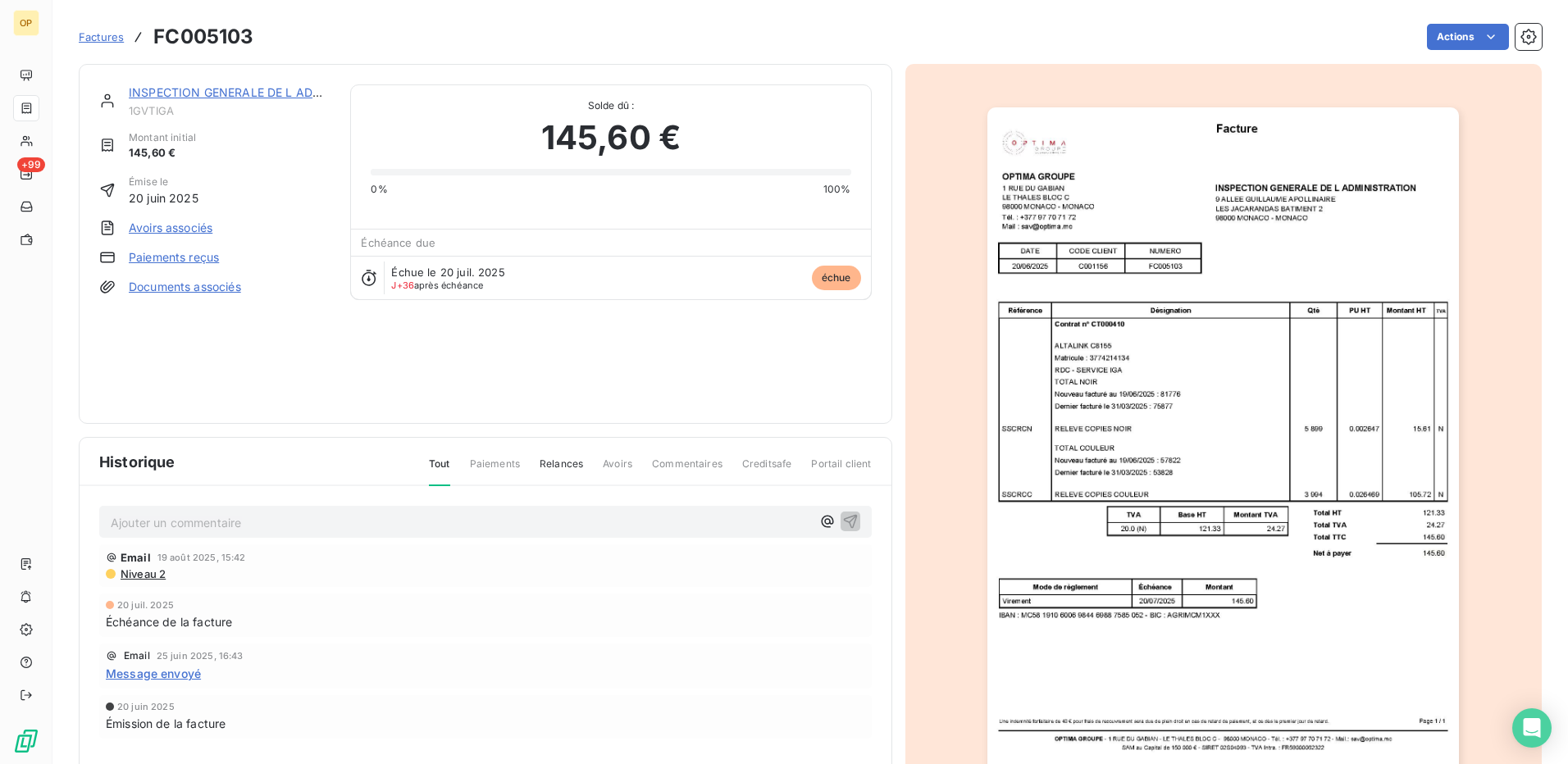
click at [1156, 387] on img "button" at bounding box center [1223, 441] width 471 height 667
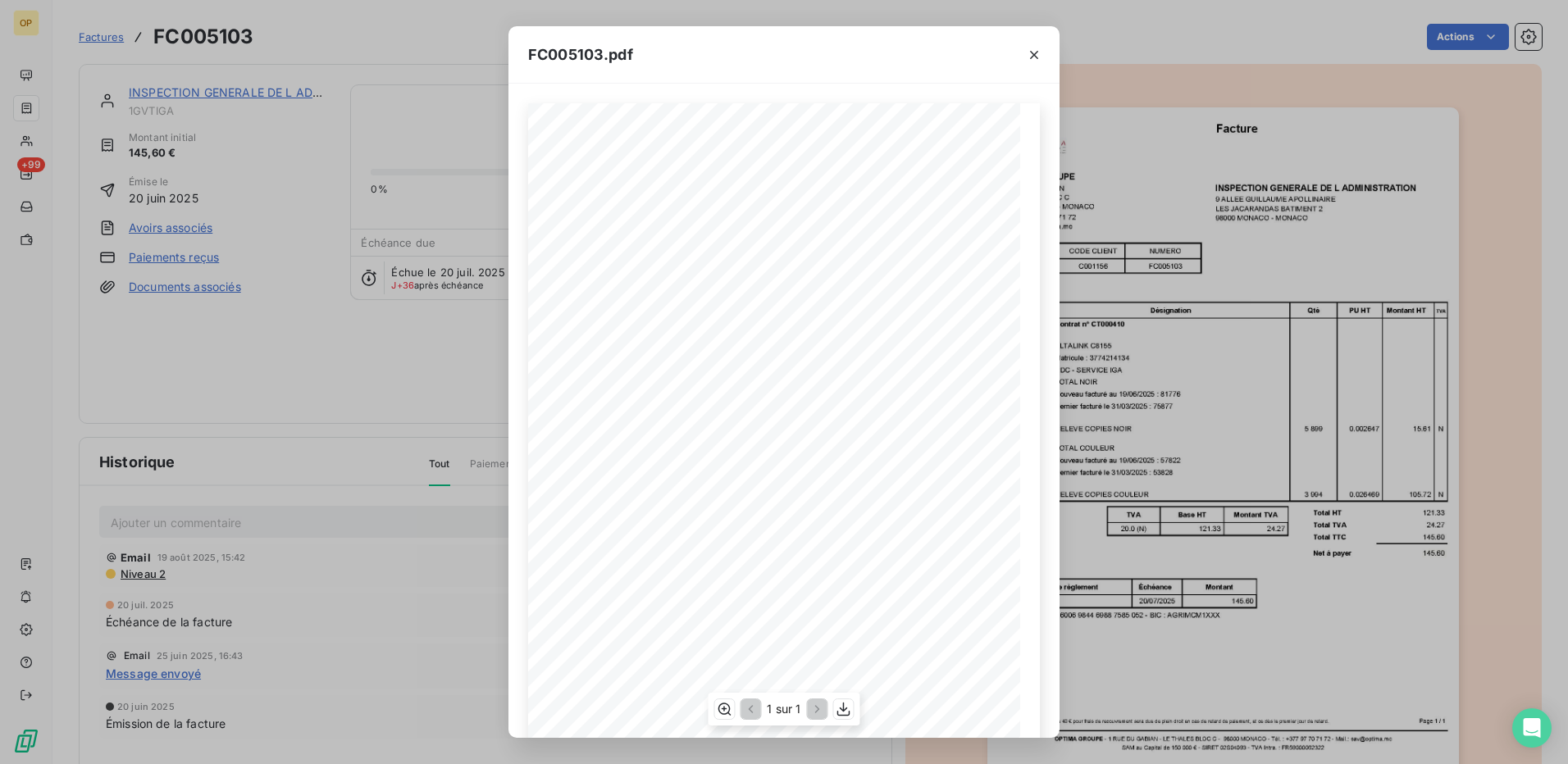
click at [658, 367] on span "Matricule : 3774214134" at bounding box center [647, 364] width 79 height 8
copy span "3774214134"
